Goal: Information Seeking & Learning: Learn about a topic

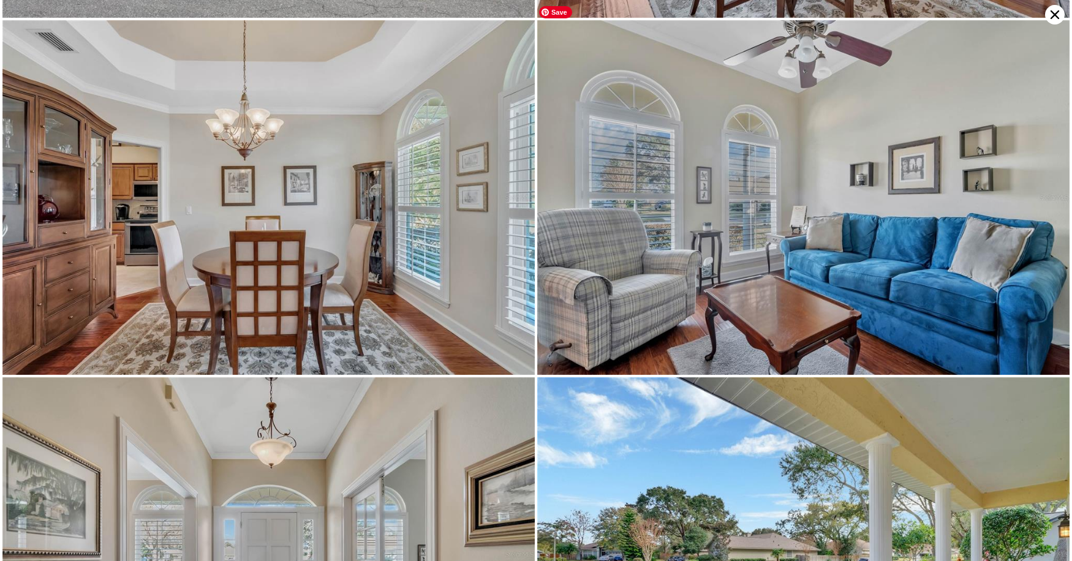
scroll to position [354, 0]
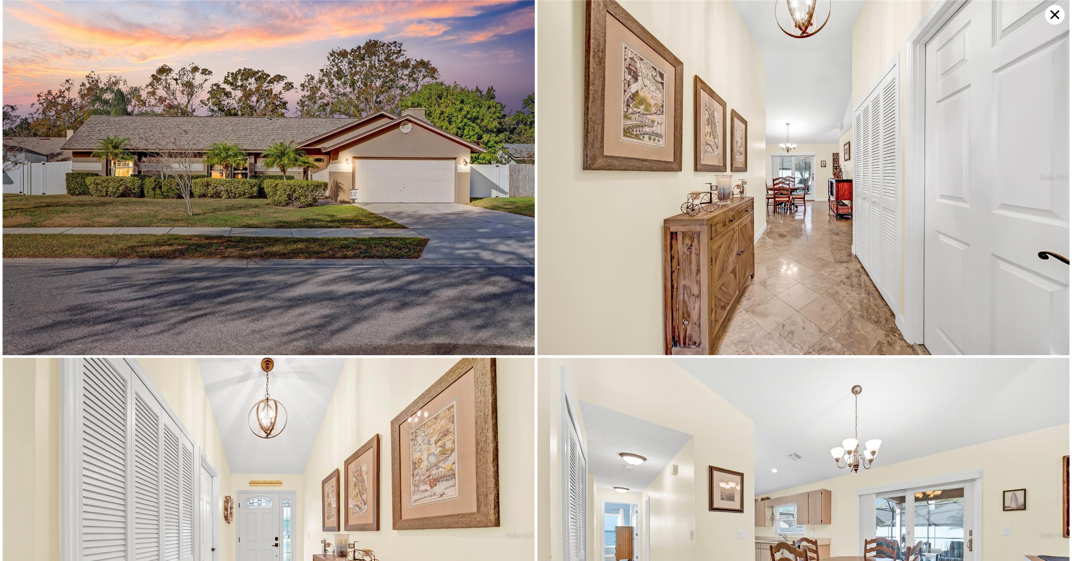
scroll to position [0, 5]
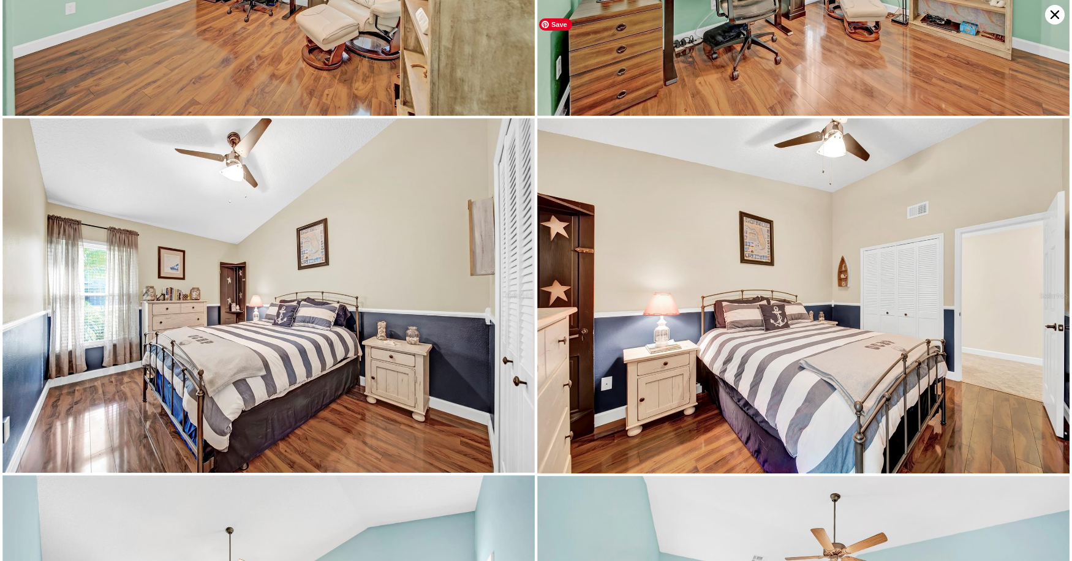
type input "2"
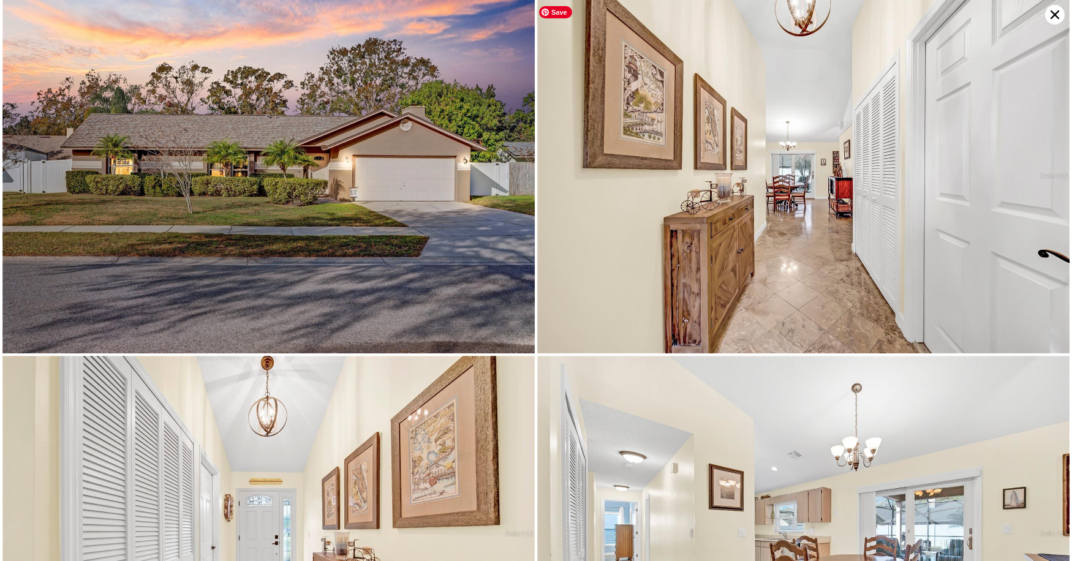
scroll to position [0, 0]
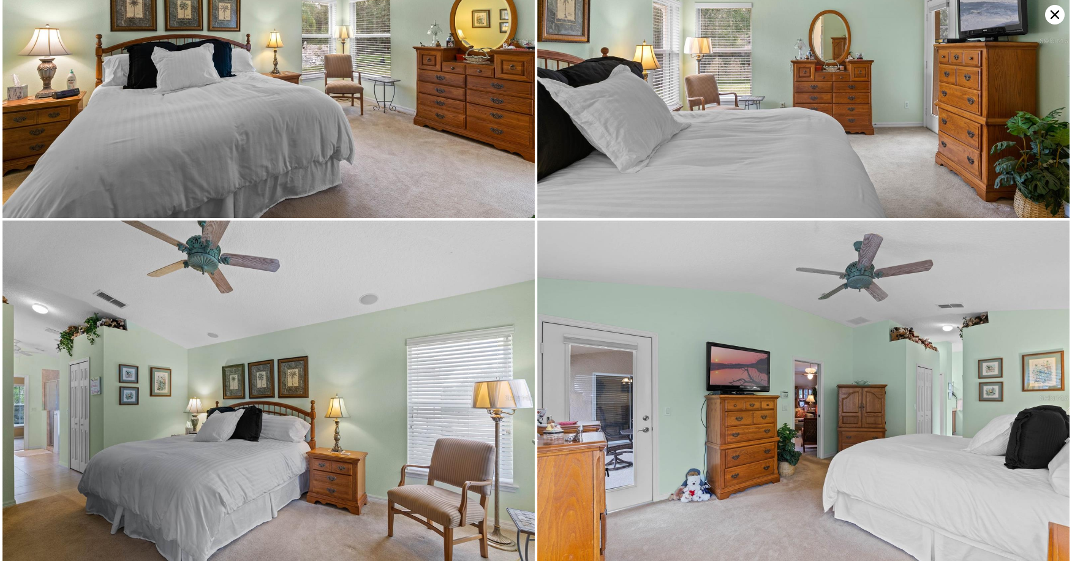
scroll to position [4250, 0]
